Goal: Task Accomplishment & Management: Complete application form

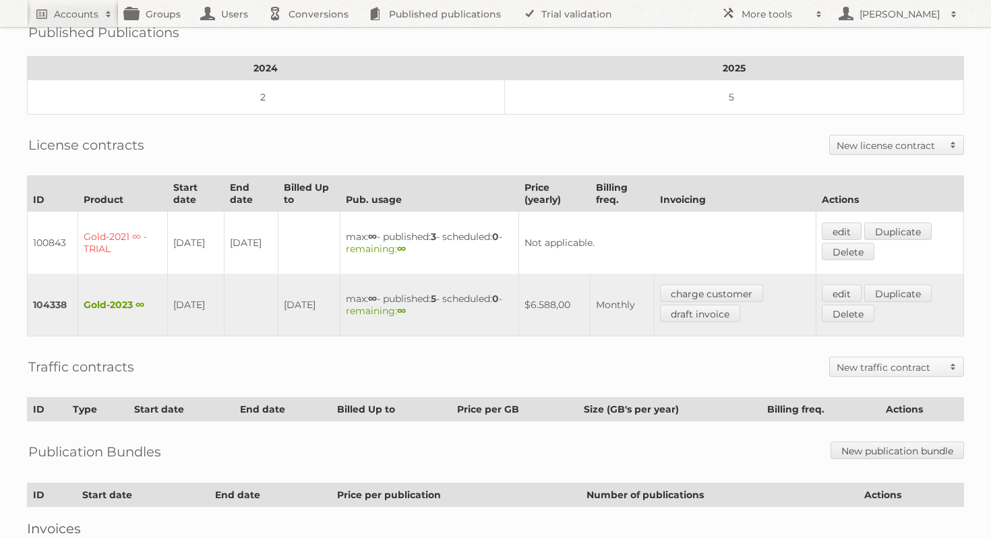
scroll to position [280, 0]
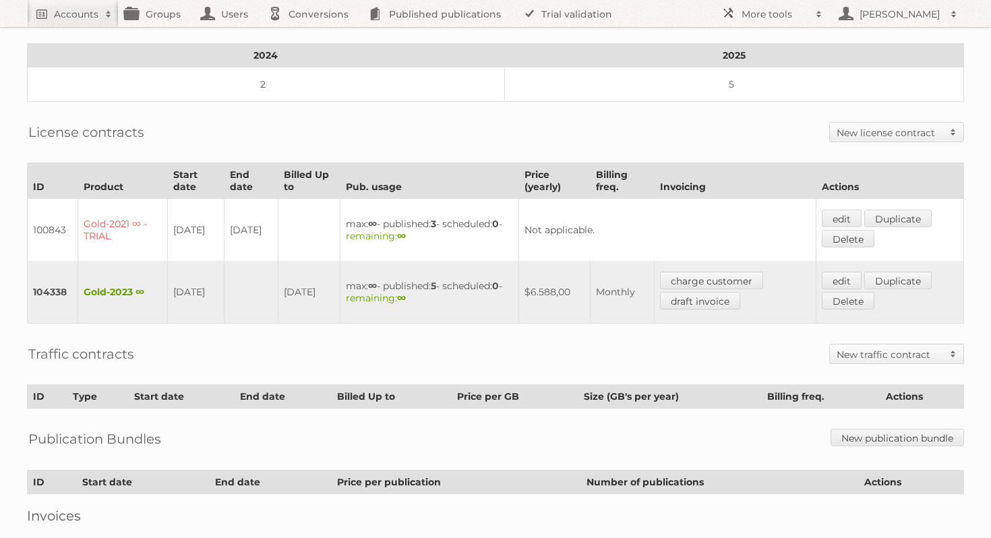
scroll to position [261, 0]
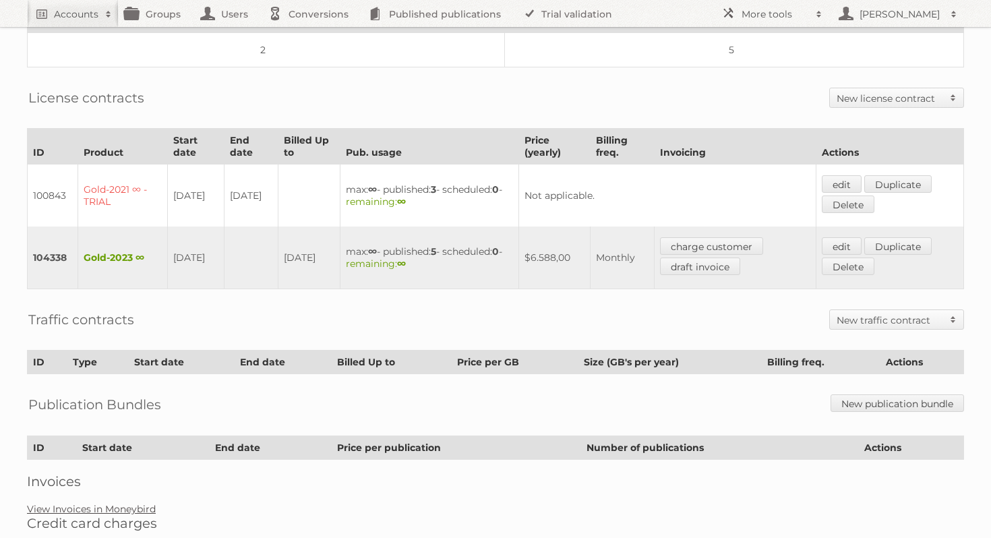
click at [133, 503] on link "View Invoices in Moneybird" at bounding box center [91, 509] width 129 height 12
click at [908, 241] on link "Duplicate" at bounding box center [897, 246] width 67 height 18
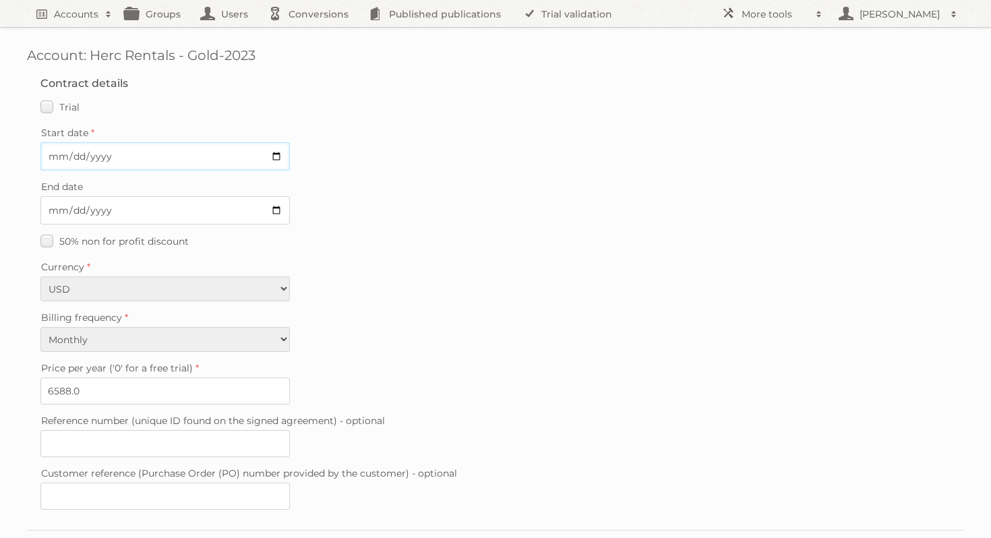
click at [281, 164] on input "Start date" at bounding box center [164, 156] width 249 height 28
click at [279, 162] on input "Start date" at bounding box center [164, 156] width 249 height 28
click at [277, 156] on input "Start date" at bounding box center [164, 156] width 249 height 28
type input "2025-09-28"
click at [374, 309] on label "Billing frequency" at bounding box center [495, 317] width 910 height 19
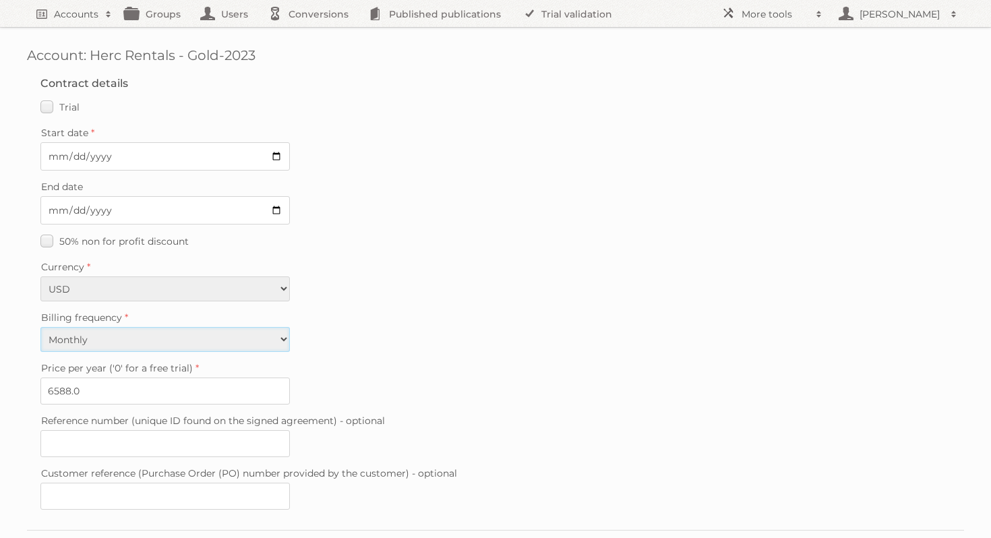
click at [290, 327] on select "Monthly Yearly" at bounding box center [164, 339] width 249 height 25
click at [247, 344] on select "Monthly Yearly" at bounding box center [164, 339] width 249 height 25
select select "yearly"
type input "5929"
click at [457, 404] on fieldset "Contract details Trial Verified trial Start date 2025-09-28 End date 50% non fo…" at bounding box center [495, 296] width 937 height 466
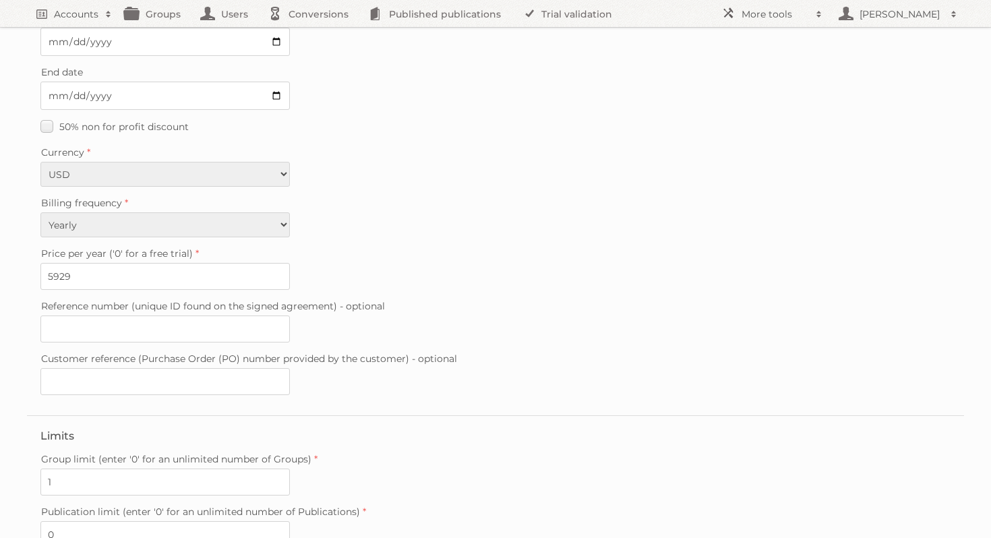
scroll to position [321, 0]
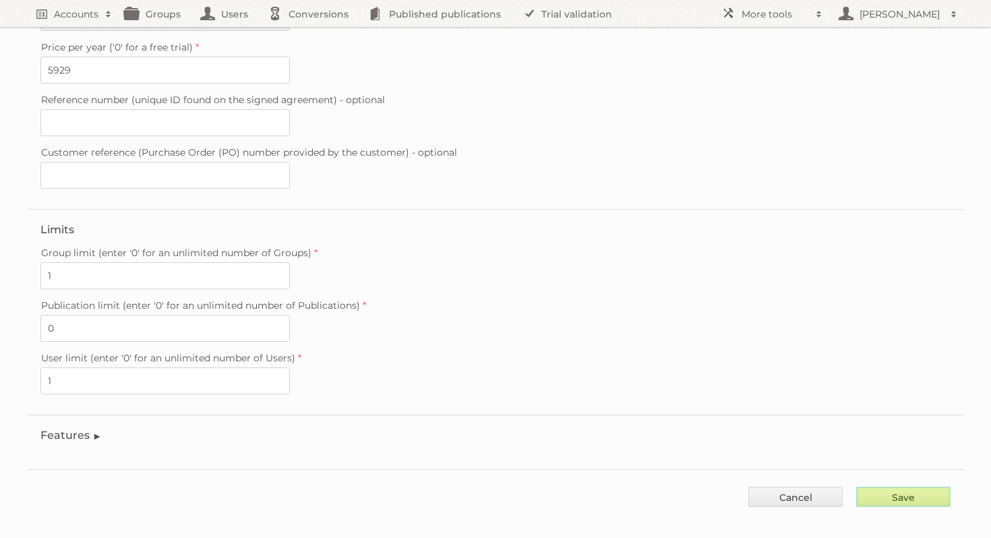
click at [912, 487] on input "Save" at bounding box center [903, 497] width 94 height 20
type input "..."
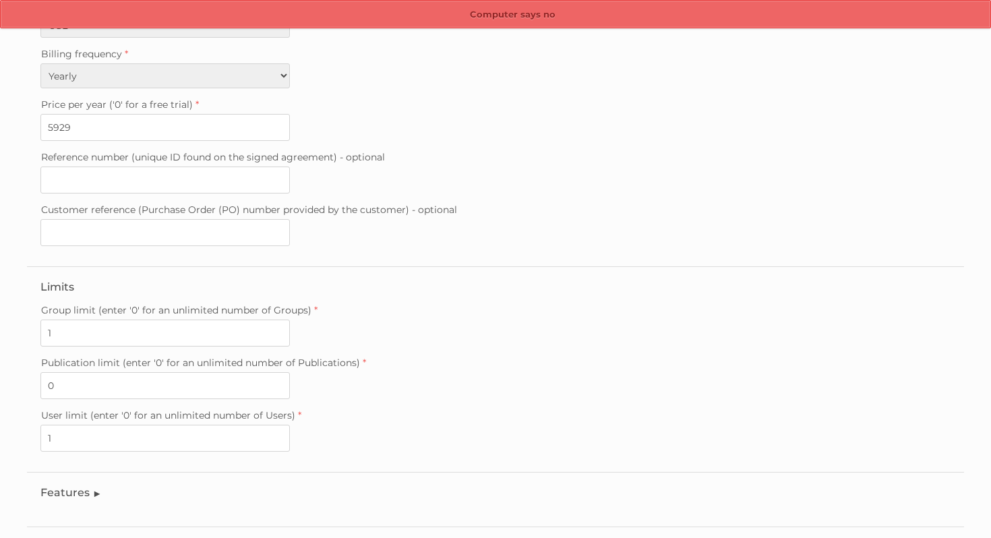
scroll to position [321, 0]
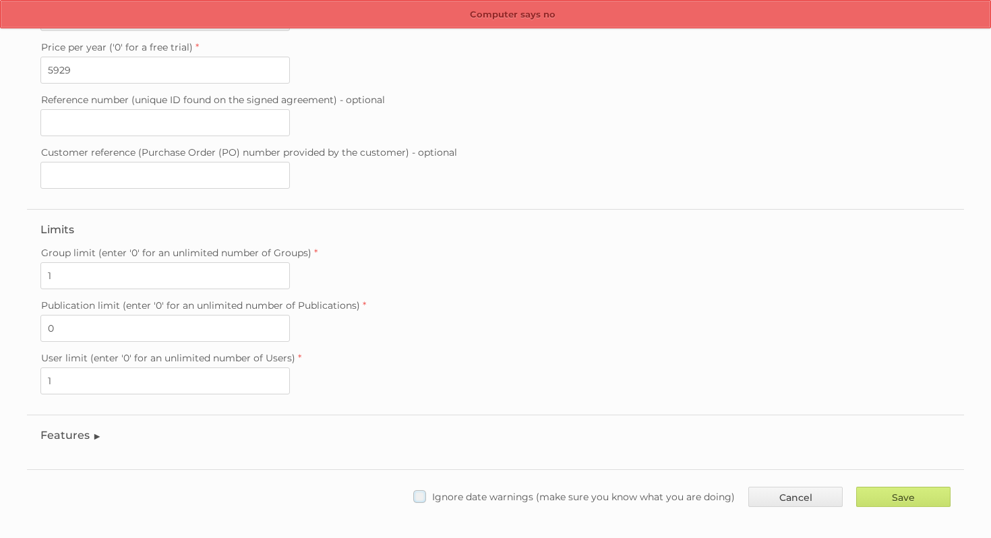
click at [419, 487] on label "Ignore date warnings (make sure you know what you are doing)" at bounding box center [573, 497] width 321 height 20
click at [0, 0] on input "Ignore date warnings (make sure you know what you are doing)" at bounding box center [0, 0] width 0 height 0
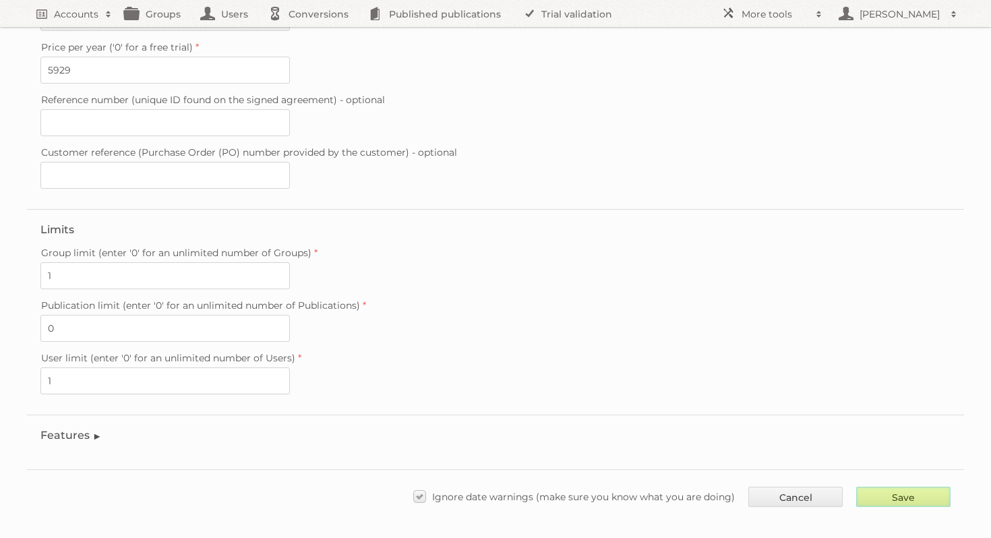
click at [906, 487] on input "Save" at bounding box center [903, 497] width 94 height 20
type input "..."
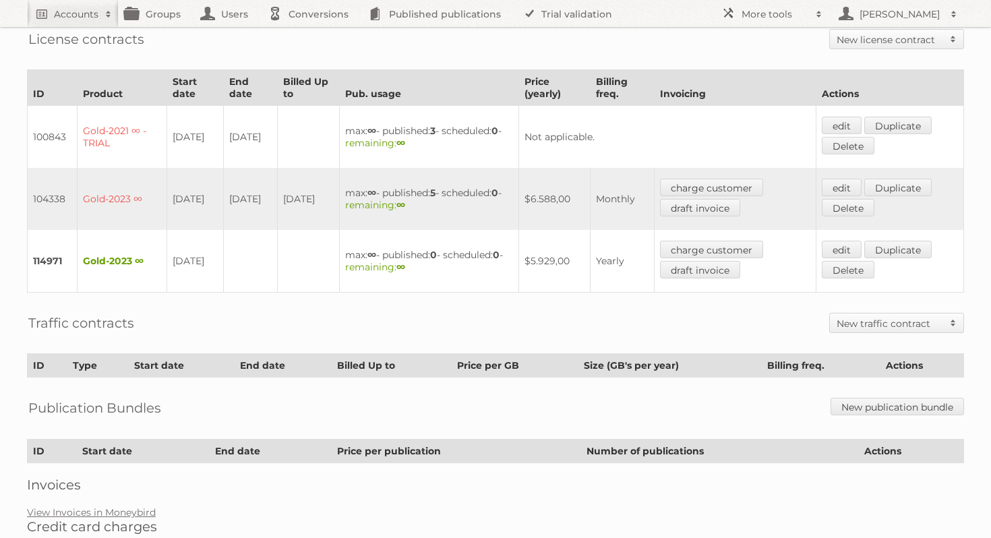
scroll to position [324, 0]
